Goal: Complete application form

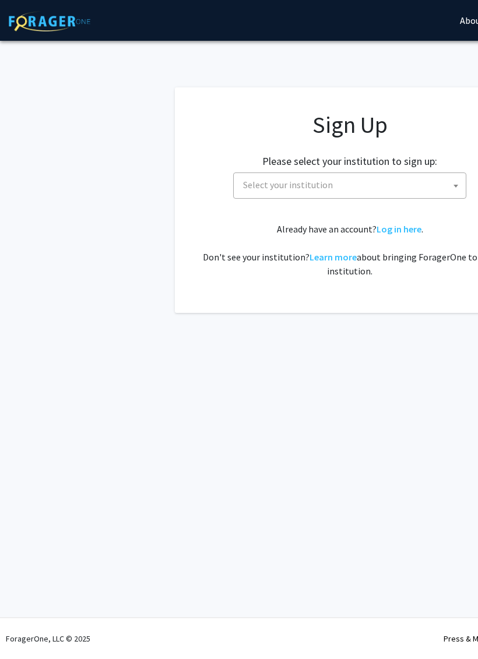
click at [458, 179] on span at bounding box center [456, 186] width 12 height 26
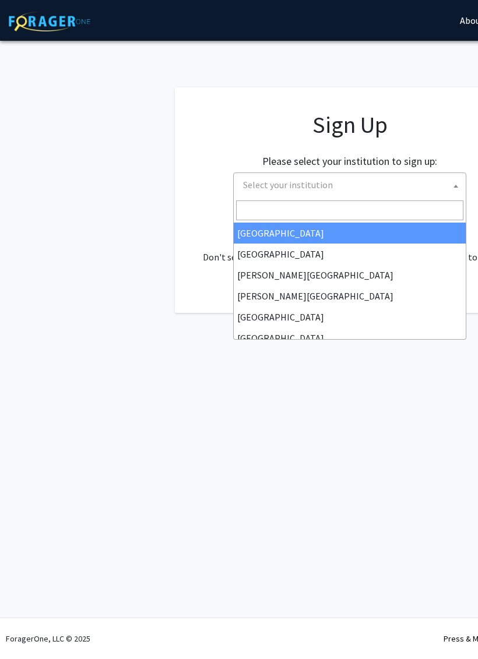
click at [397, 217] on input "Search" at bounding box center [349, 210] width 227 height 20
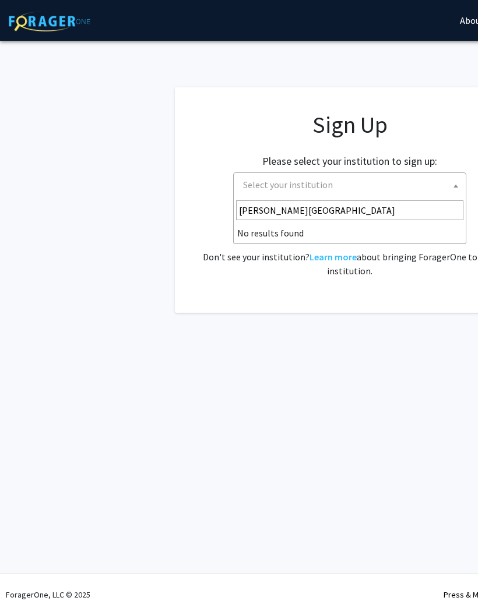
type input "[PERSON_NAME][GEOGRAPHIC_DATA]"
click at [447, 183] on span "Select your institution" at bounding box center [351, 185] width 227 height 24
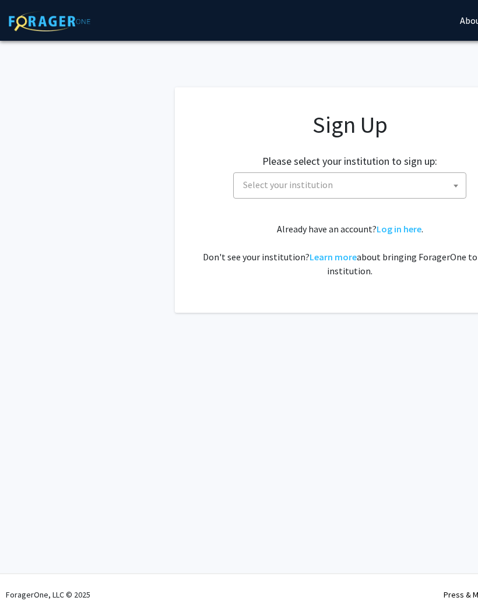
click at [454, 187] on span at bounding box center [456, 186] width 12 height 26
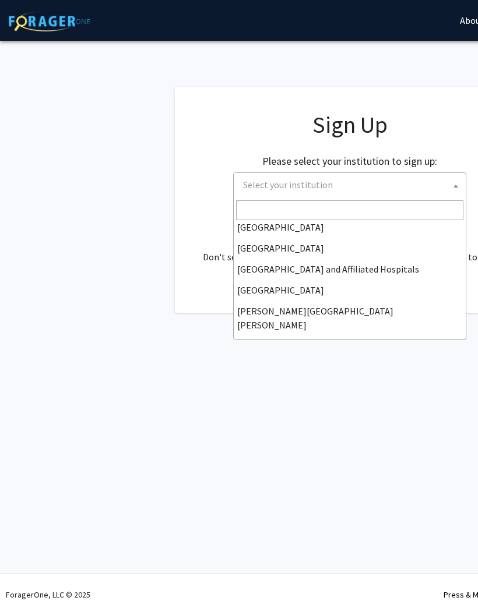
scroll to position [160, 0]
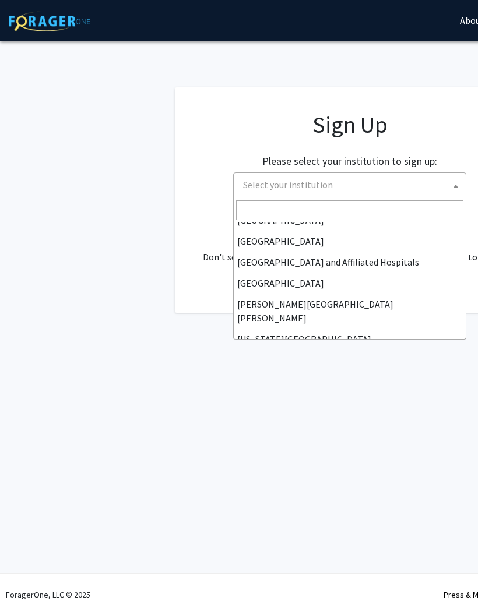
select select "1"
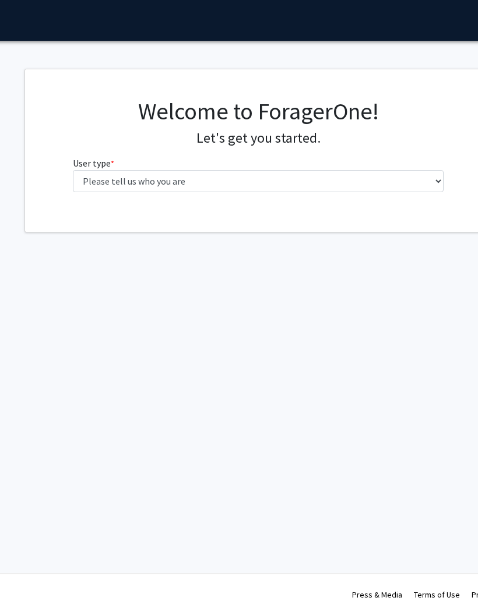
scroll to position [0, 91]
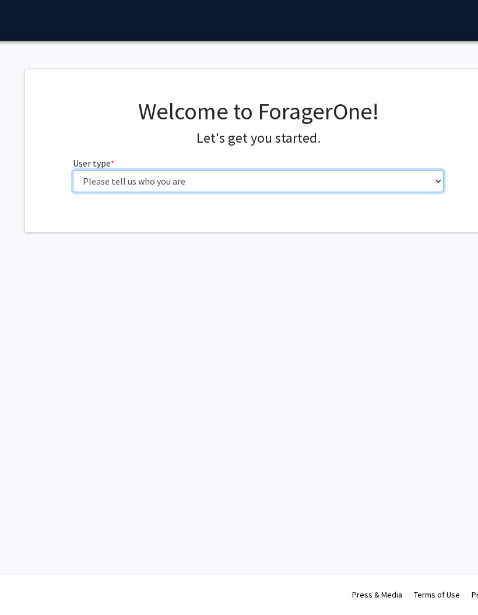
click at [439, 182] on select "Please tell us who you are Undergraduate Student Master's Student Doctoral Cand…" at bounding box center [258, 181] width 371 height 22
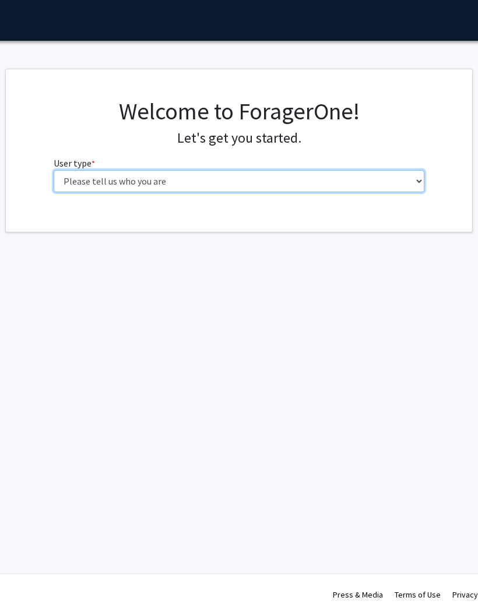
select select "2: masters"
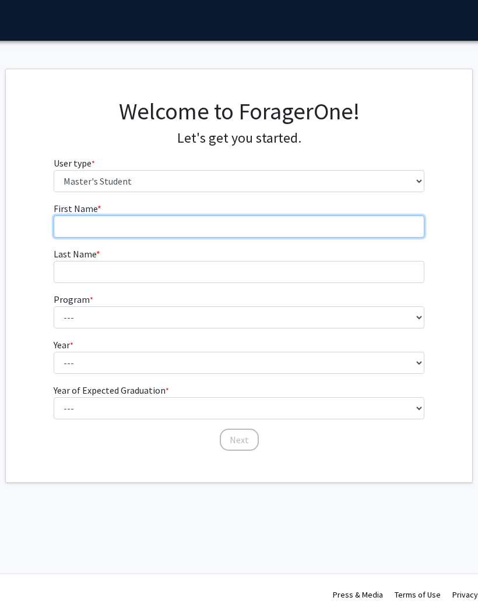
click at [383, 228] on input "First Name * required" at bounding box center [239, 226] width 371 height 22
type input "sanzida"
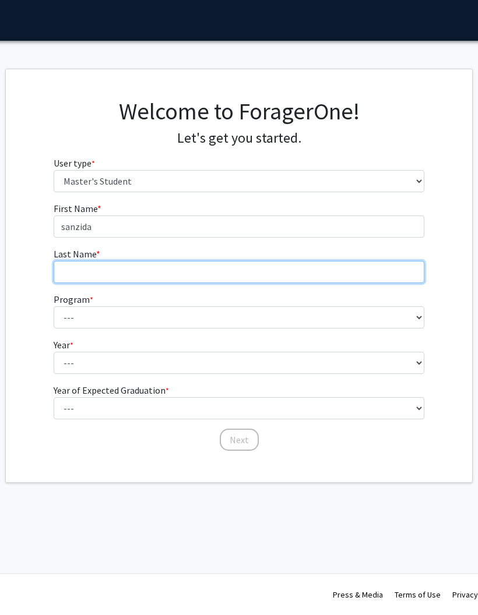
type input "[DEMOGRAPHIC_DATA]"
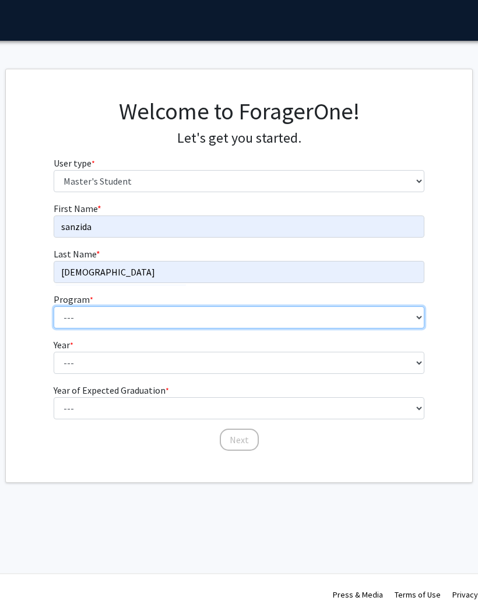
click at [418, 317] on select "--- Anatomy Education Applied and Computational Mathematics Applied Biomedical …" at bounding box center [239, 317] width 371 height 22
select select "26: 18"
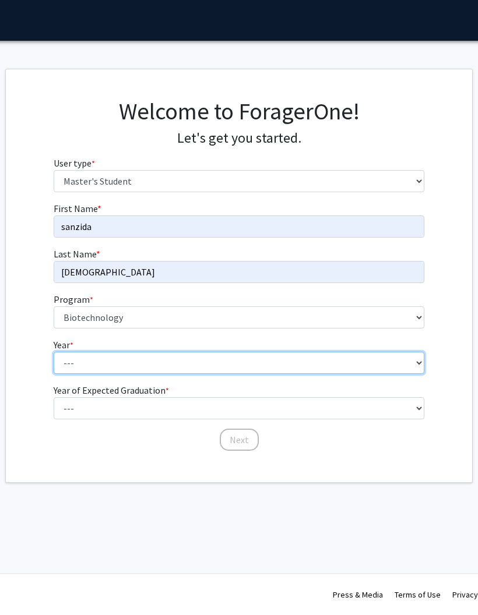
click at [415, 361] on select "--- First Year Second Year" at bounding box center [239, 363] width 371 height 22
select select "1: first_year"
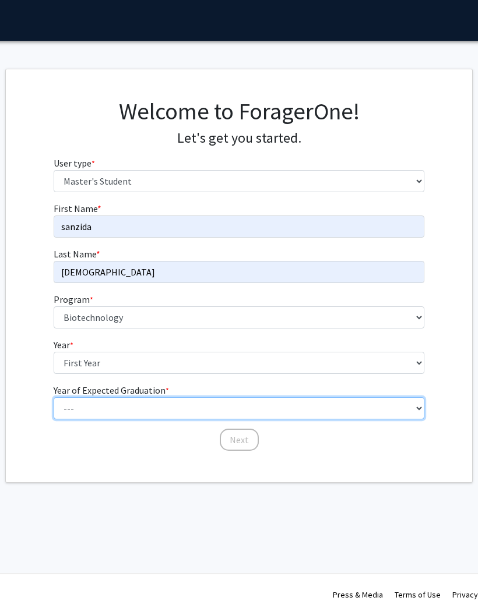
click at [418, 409] on select "--- 2025 2026 2027 2028 2029 2030 2031 2032 2033 2034" at bounding box center [239, 408] width 371 height 22
select select "3: 2027"
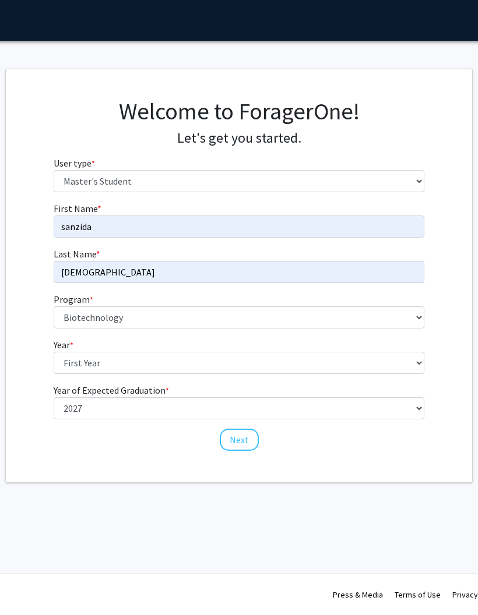
click at [238, 440] on button "Next" at bounding box center [239, 440] width 39 height 22
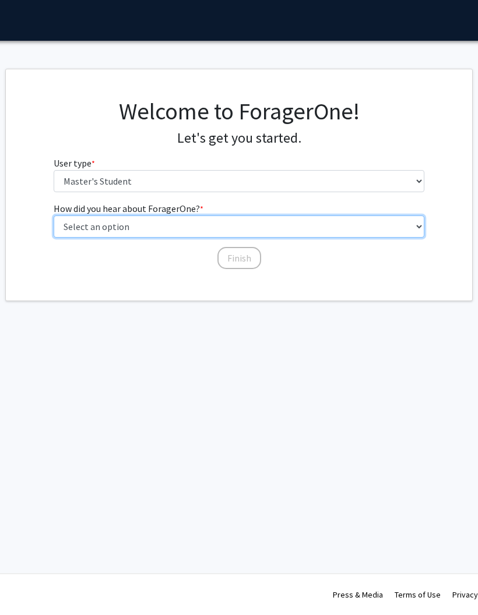
click at [417, 226] on select "Select an option Peer/student recommendation Faculty/staff recommendation Unive…" at bounding box center [239, 226] width 371 height 22
select select "3: university_website"
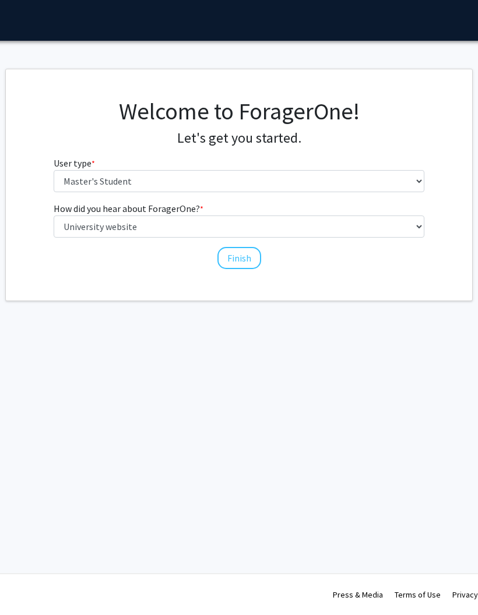
click at [237, 259] on button "Finish" at bounding box center [239, 258] width 44 height 22
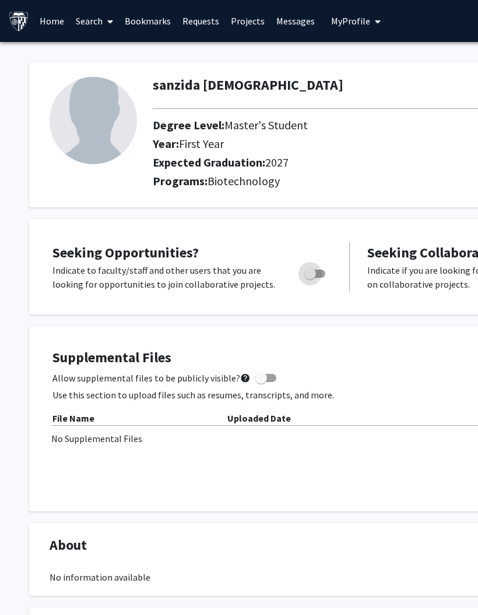
click at [318, 278] on label "Toggle" at bounding box center [312, 274] width 26 height 14
click at [310, 278] on input "Are you actively seeking opportunities?" at bounding box center [309, 278] width 1 height 1
checkbox input "true"
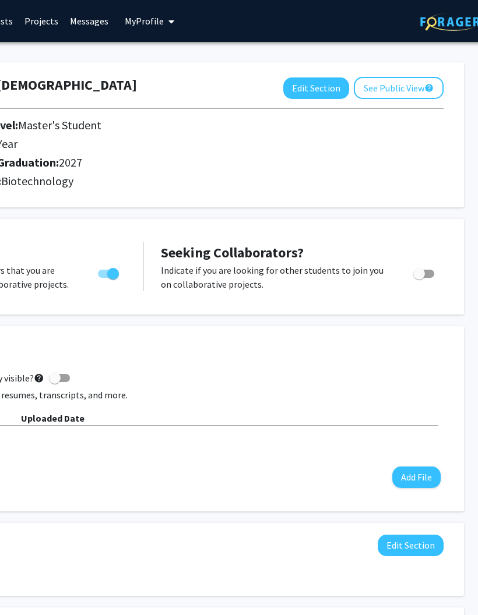
scroll to position [0, 221]
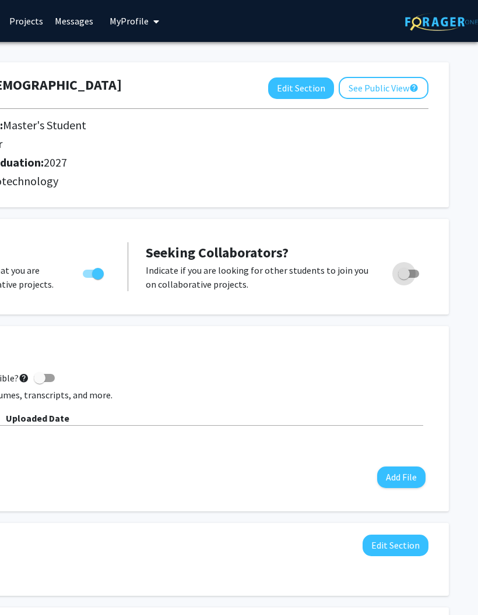
click at [408, 268] on span "Toggle" at bounding box center [404, 274] width 12 height 12
click at [404, 278] on input "Would you like to receive other student requests to work with you?" at bounding box center [403, 278] width 1 height 1
checkbox input "true"
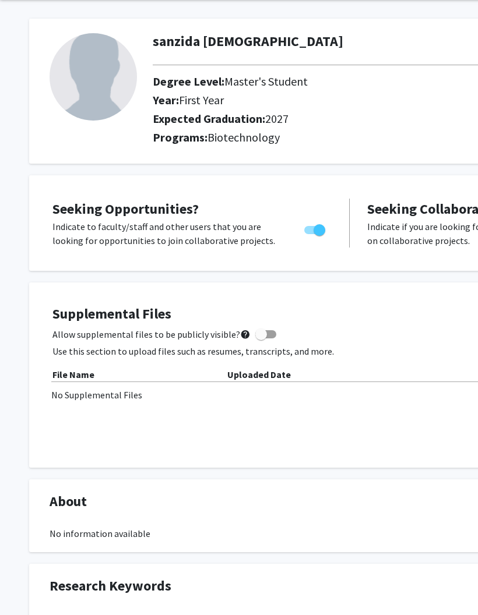
scroll to position [22, 0]
